Goal: Information Seeking & Learning: Learn about a topic

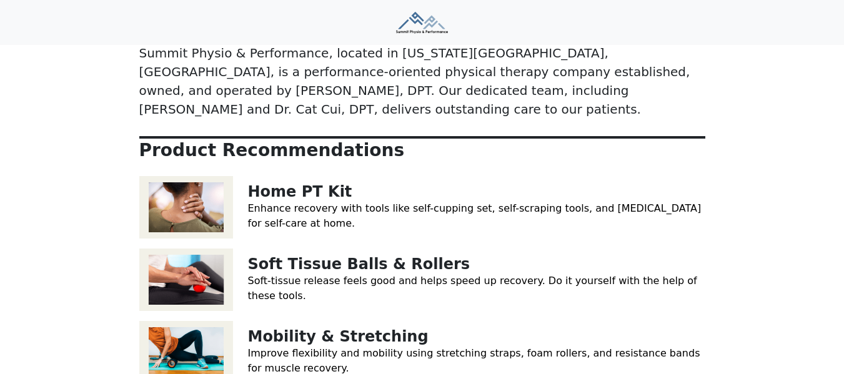
scroll to position [125, 0]
click at [206, 194] on img at bounding box center [186, 207] width 94 height 62
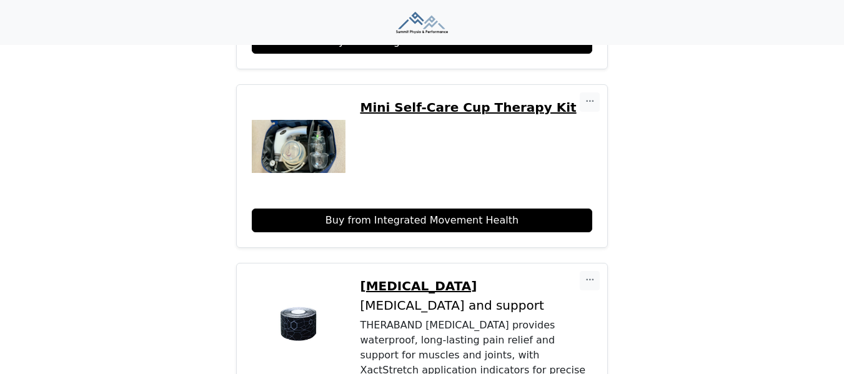
scroll to position [1749, 0]
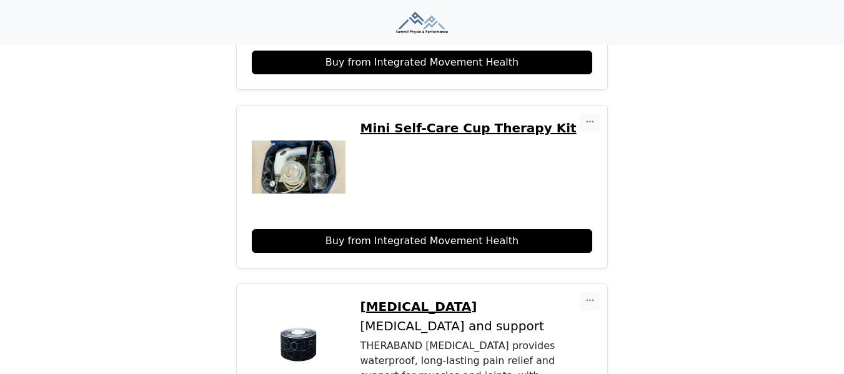
click at [419, 299] on div "[MEDICAL_DATA] [MEDICAL_DATA] and support THERABAND [MEDICAL_DATA] provides wat…" at bounding box center [477, 356] width 232 height 114
click at [422, 299] on p "[MEDICAL_DATA]" at bounding box center [477, 306] width 232 height 15
